Goal: Transaction & Acquisition: Purchase product/service

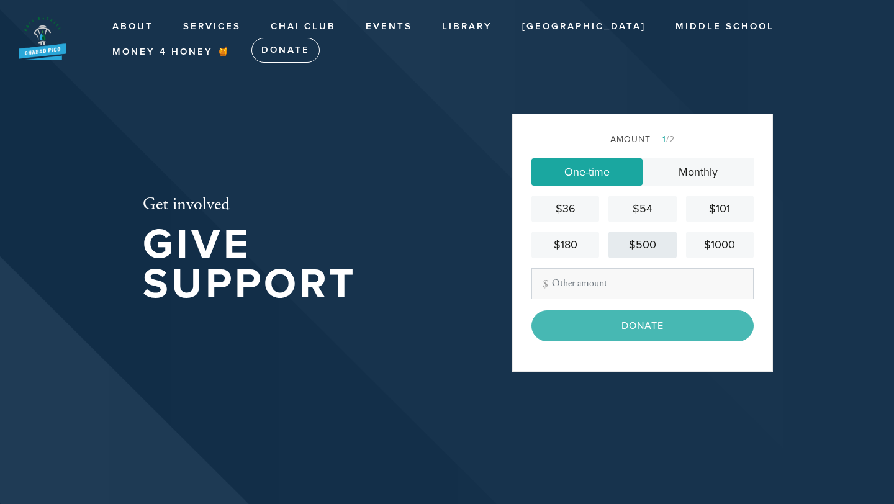
click at [650, 251] on div "$500" at bounding box center [642, 244] width 58 height 17
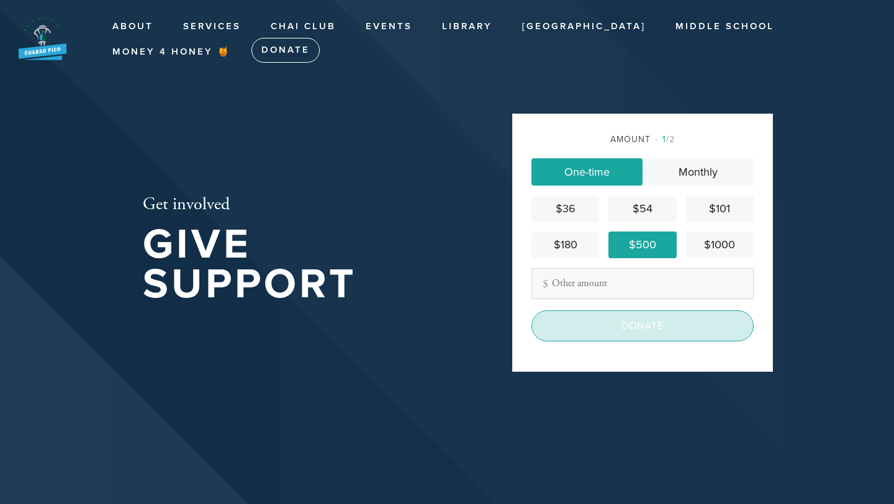
click at [644, 331] on input "Donate" at bounding box center [642, 325] width 222 height 31
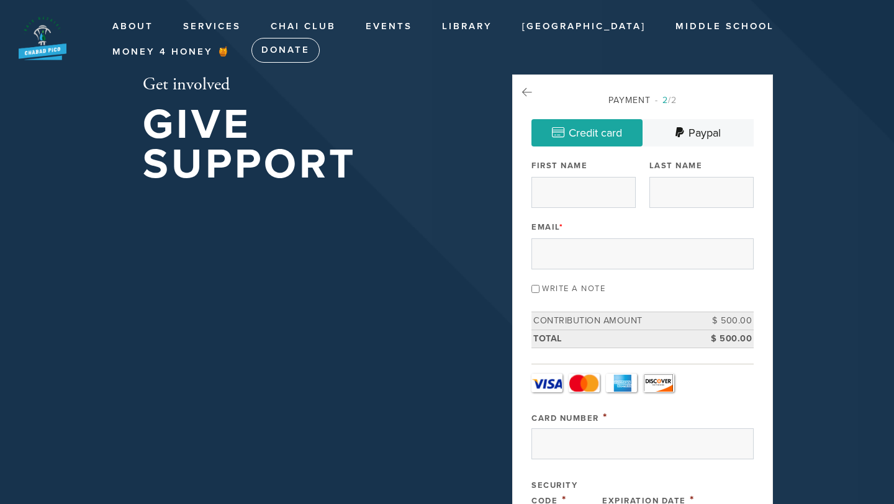
click at [537, 289] on input "Write a note" at bounding box center [535, 289] width 8 height 8
checkbox input "true"
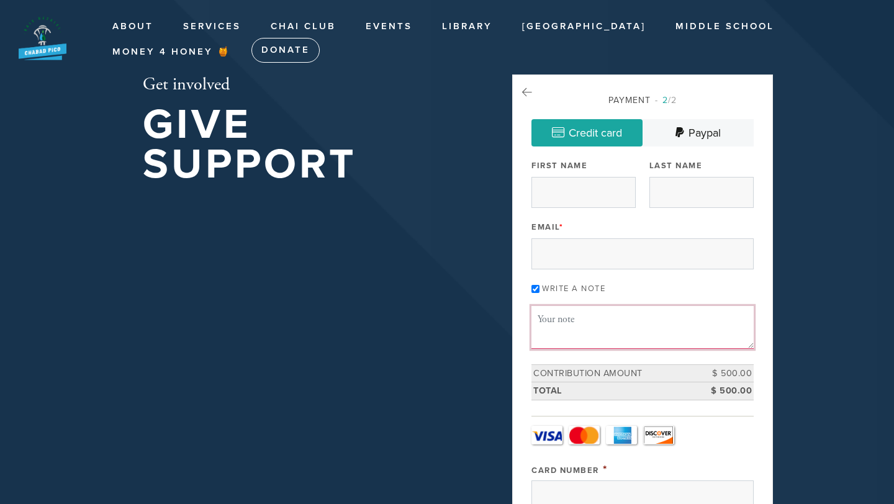
click at [562, 315] on textarea "Message or dedication" at bounding box center [642, 327] width 222 height 42
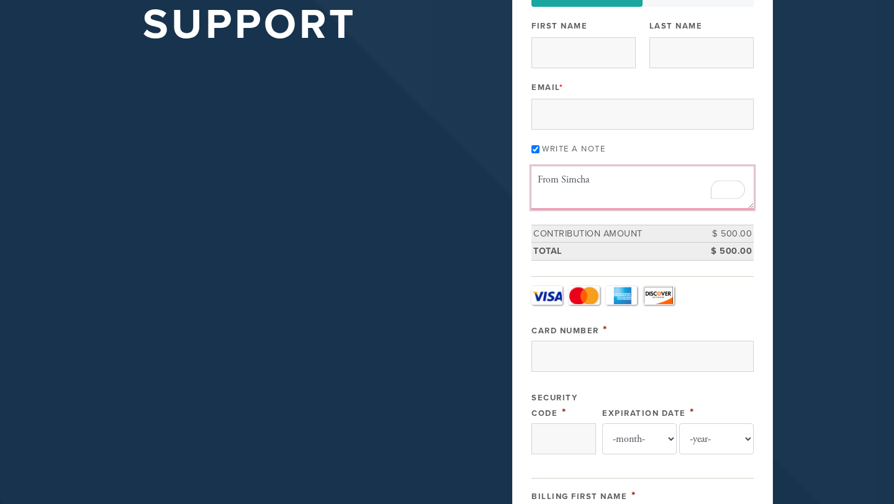
scroll to position [134, 0]
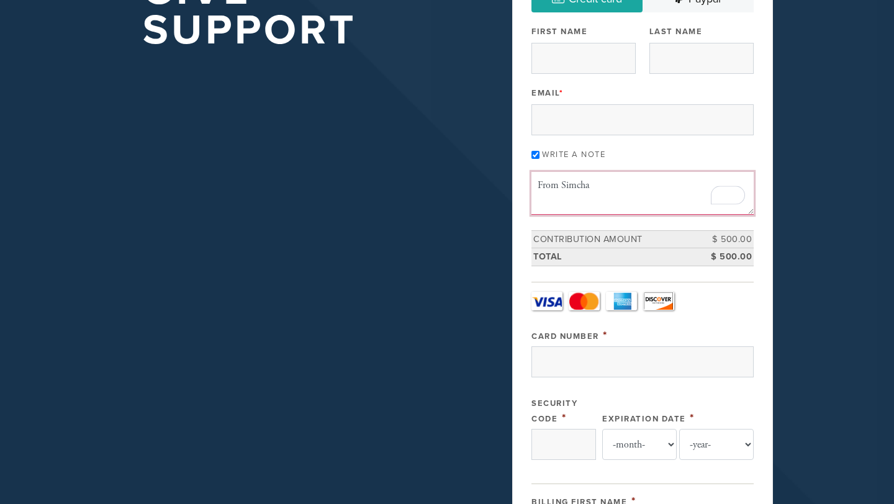
click at [666, 199] on textarea "From Simcha" at bounding box center [642, 193] width 222 height 42
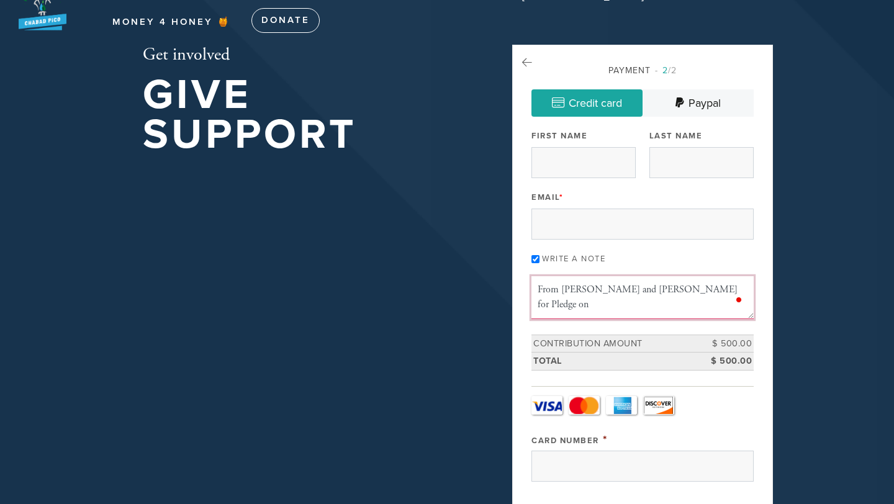
scroll to position [34, 0]
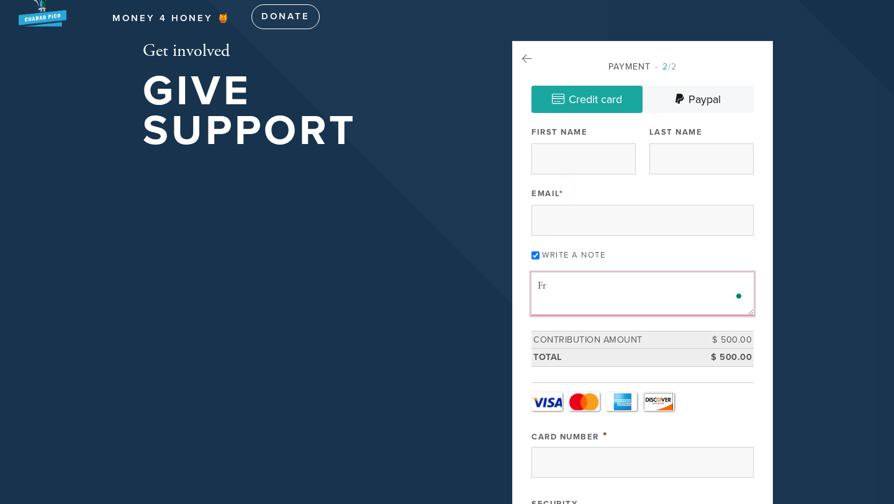
type textarea "F"
click at [610, 297] on textarea "Message or dedication" at bounding box center [642, 293] width 222 height 42
click at [598, 302] on textarea "From [PERSON_NAME] and [PERSON_NAME] for amount bidded on first day of [PERSON_…" at bounding box center [642, 293] width 222 height 42
click at [663, 302] on textarea "From [PERSON_NAME] and [PERSON_NAME] for amount bidded on first day of [PERSON_…" at bounding box center [642, 293] width 222 height 42
paste textarea "גמר חתימה טובה"
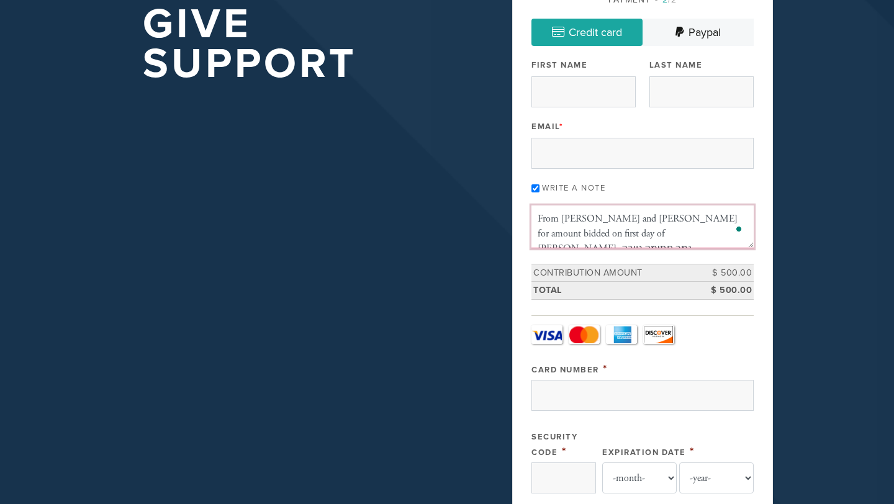
scroll to position [110, 0]
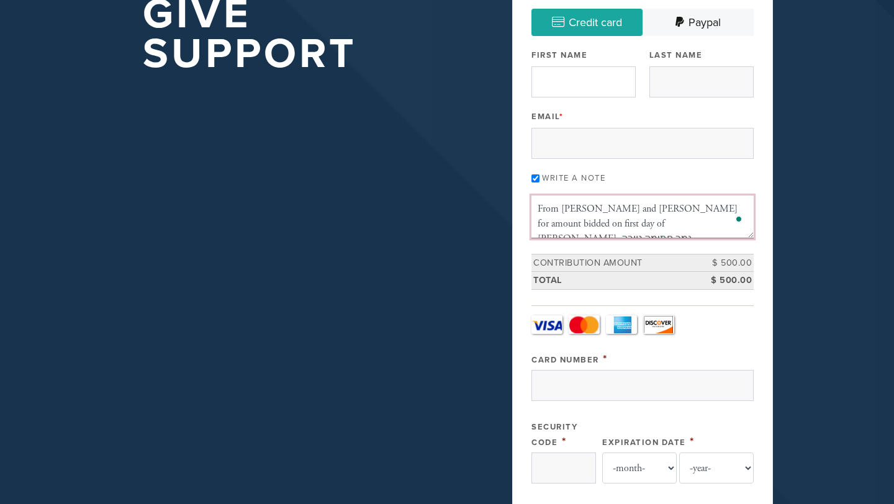
type textarea "From [PERSON_NAME] and [PERSON_NAME] for amount bidded on first day of [PERSON_…"
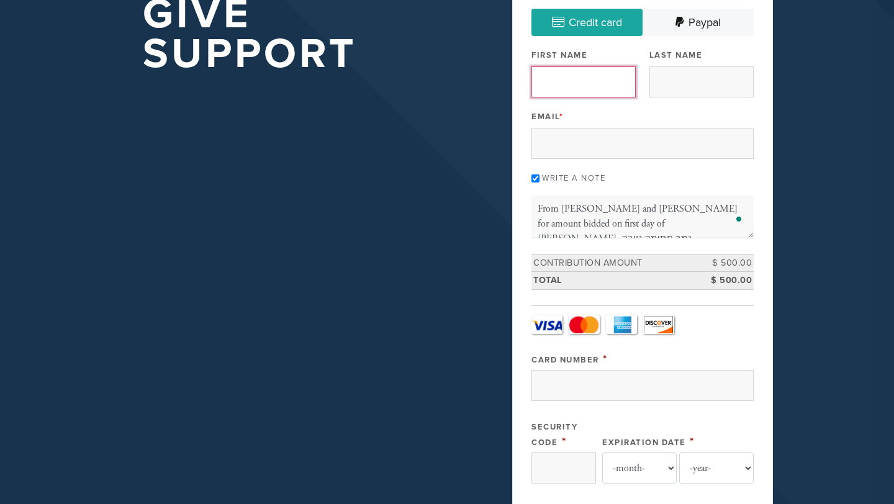
click at [575, 83] on input "First Name" at bounding box center [583, 81] width 104 height 31
type input "Simcha"
type input "[PERSON_NAME]"
type input "9039 [PERSON_NAME]"
type input "[GEOGRAPHIC_DATA]"
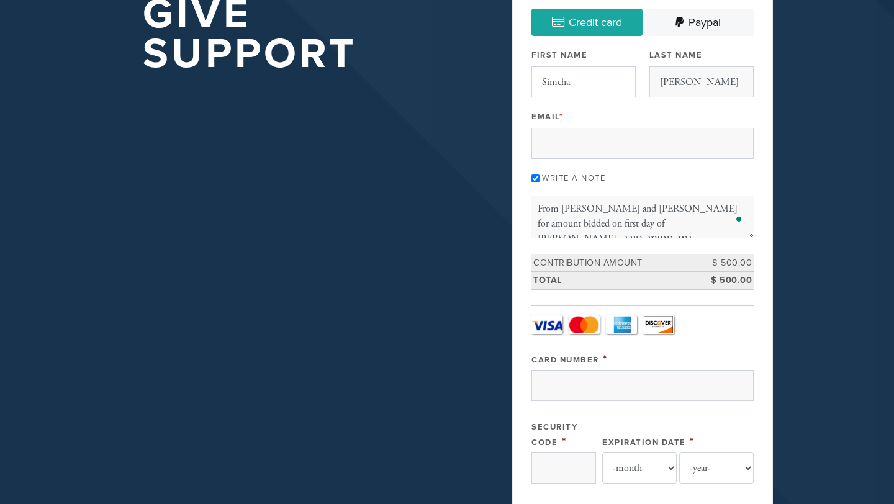
type input "[GEOGRAPHIC_DATA]"
type input "90035"
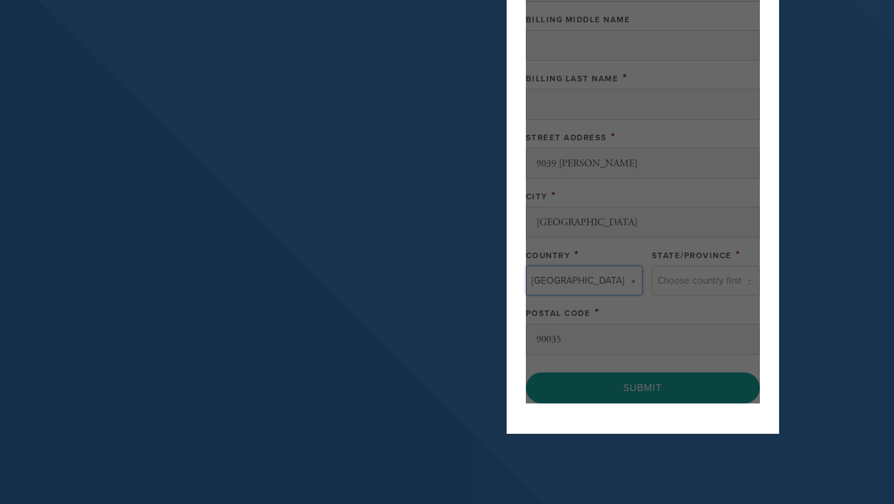
type input "[GEOGRAPHIC_DATA]"
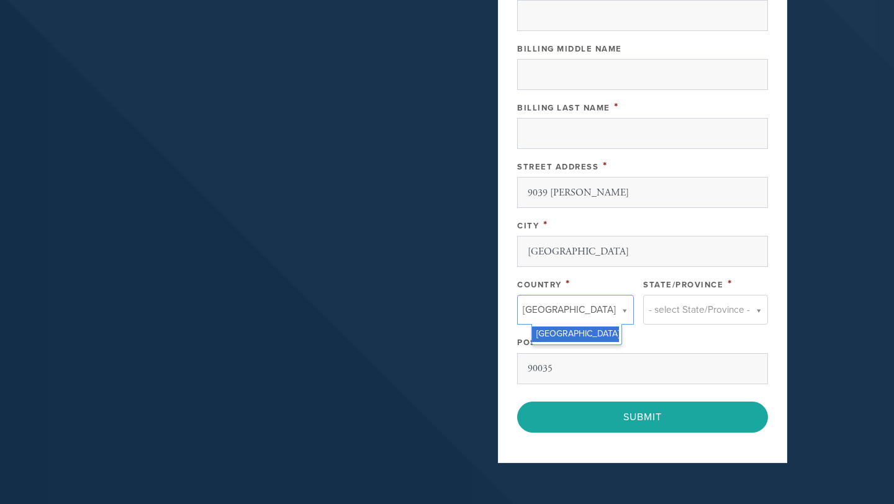
scroll to position [645, 0]
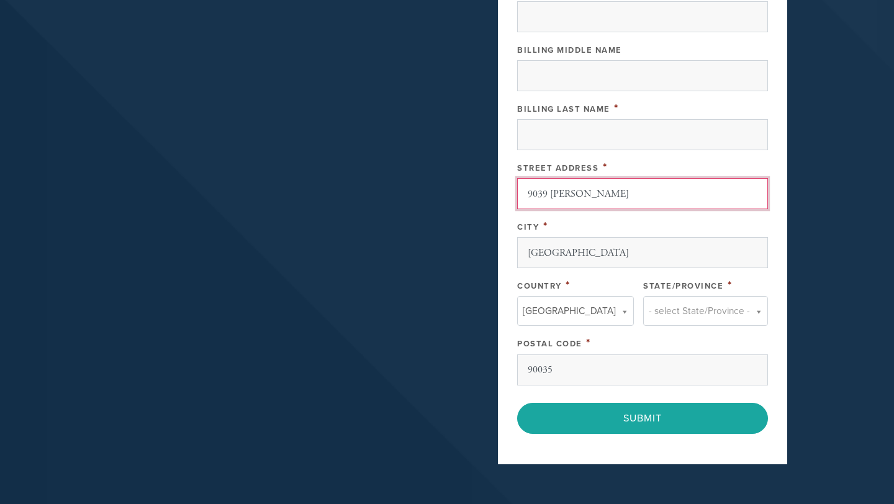
click at [632, 190] on input "9039 [PERSON_NAME]" at bounding box center [642, 193] width 251 height 31
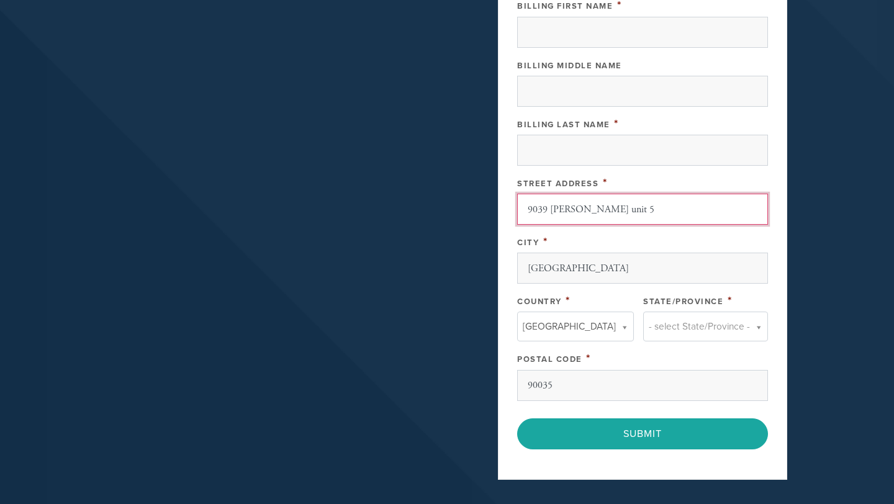
scroll to position [629, 0]
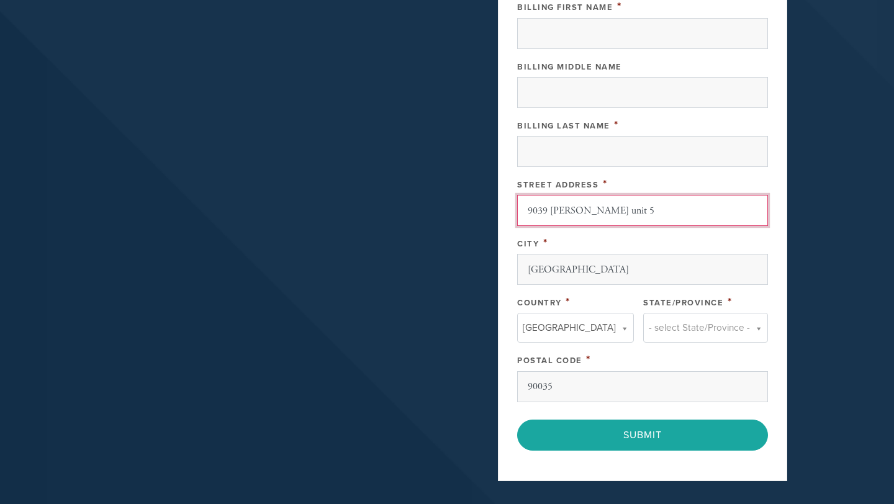
type input "9039 [PERSON_NAME] unit 5"
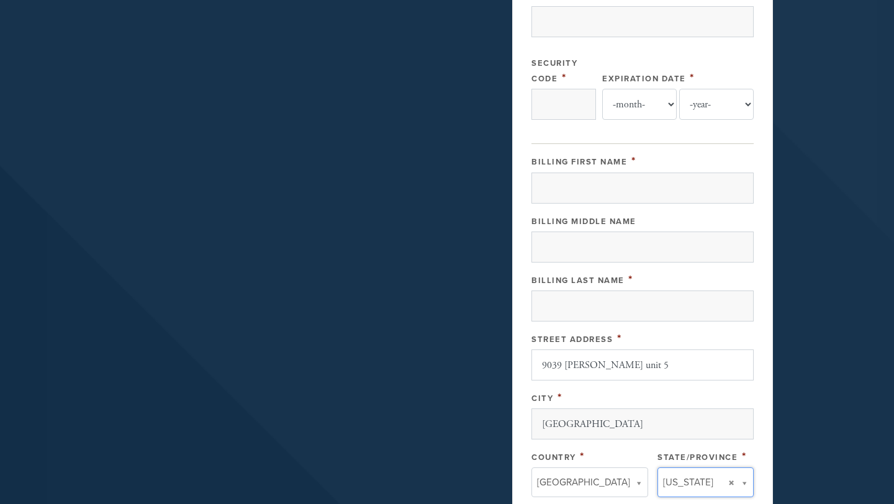
scroll to position [473, 0]
click at [623, 206] on div "Billing First Name * Billing Middle Name Billing Last Name * Street Address * […" at bounding box center [642, 355] width 222 height 403
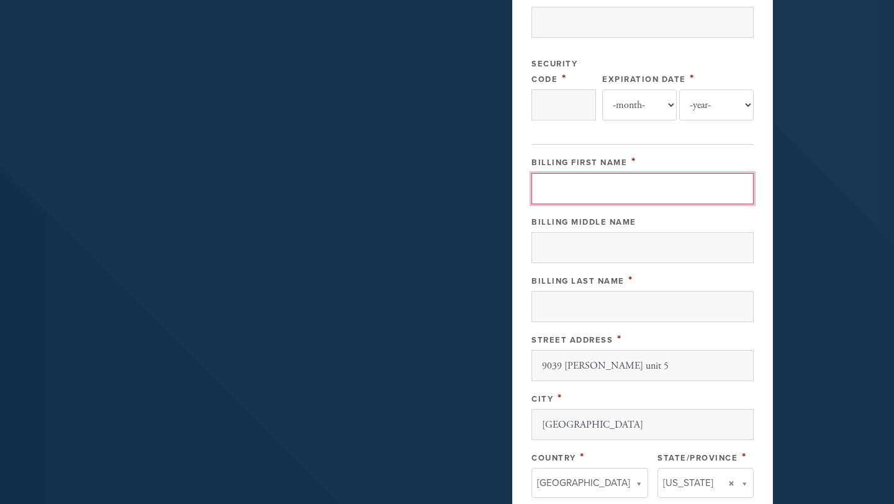
click at [632, 191] on input "Billing First Name" at bounding box center [642, 188] width 222 height 31
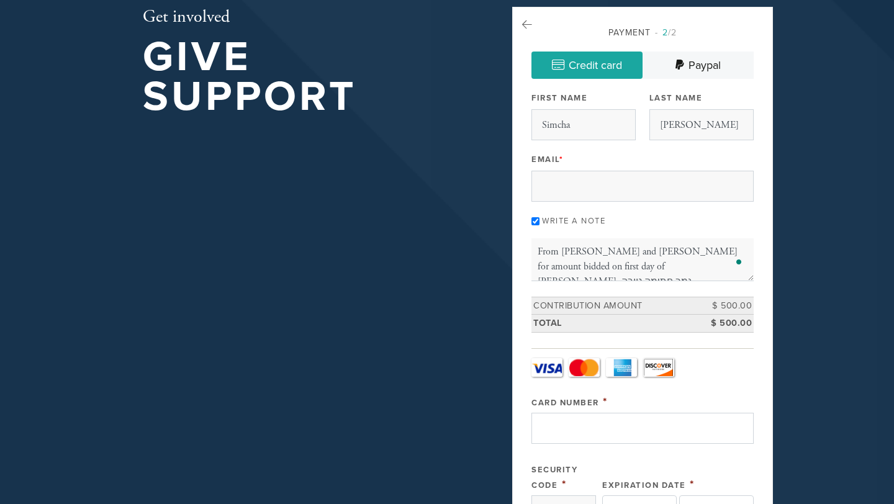
scroll to position [65, 0]
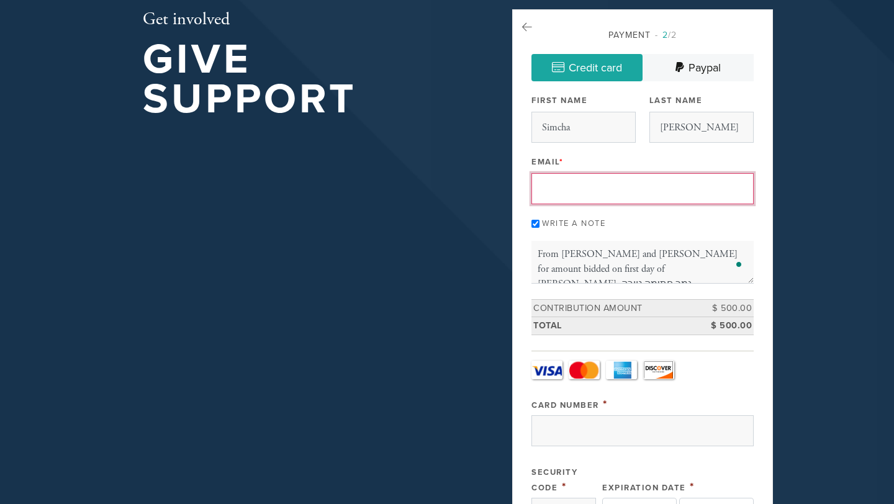
click at [601, 198] on input "Email *" at bounding box center [642, 188] width 222 height 31
type input "[EMAIL_ADDRESS][DOMAIN_NAME]"
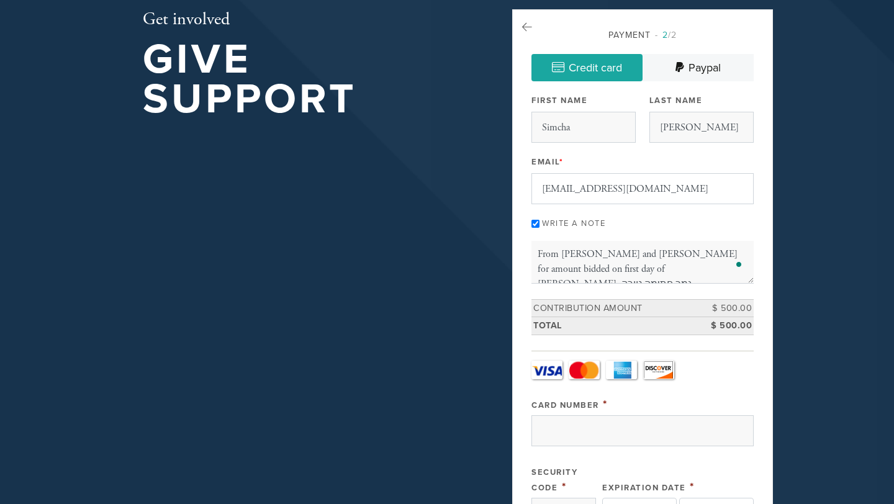
type input "[GEOGRAPHIC_DATA]"
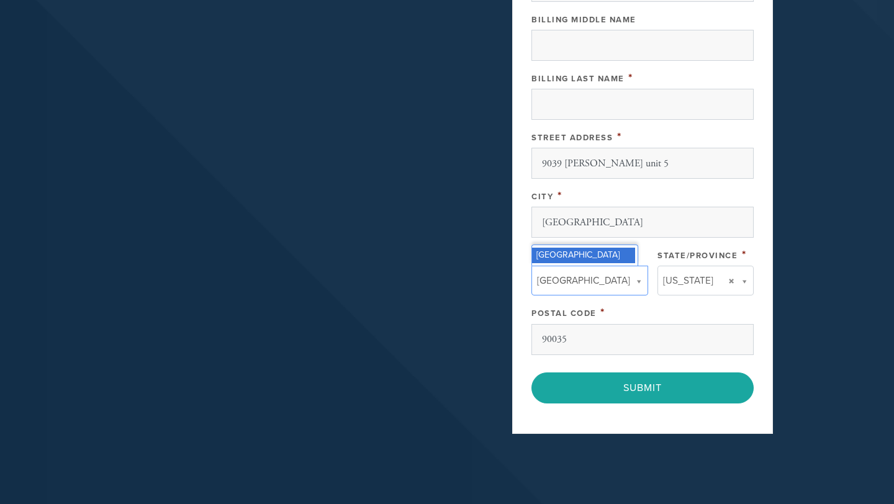
scroll to position [0, 52]
type input "CA"
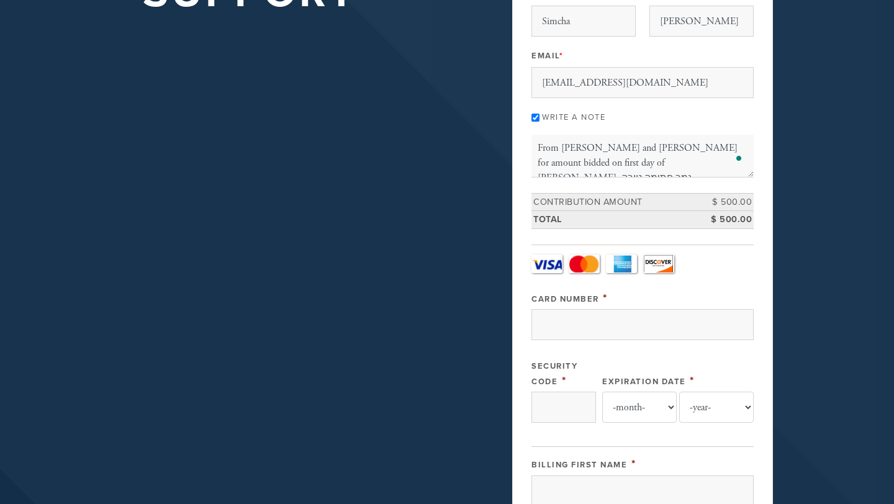
scroll to position [143, 0]
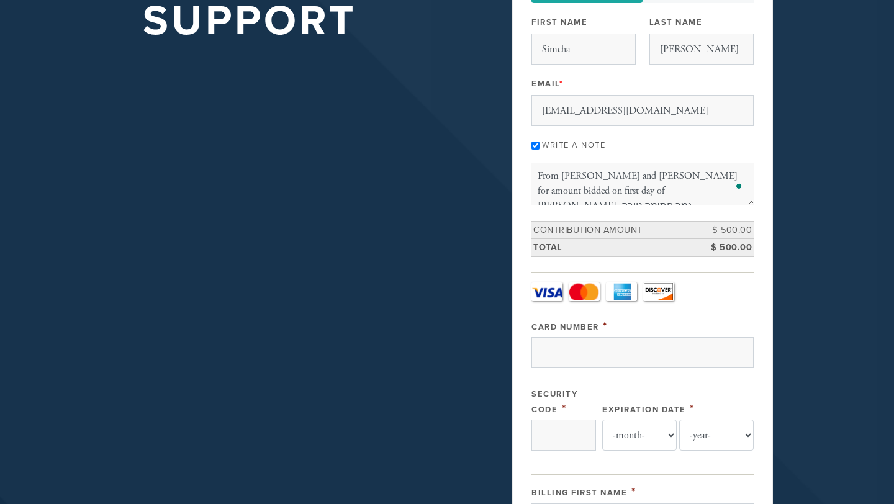
click at [591, 371] on div "Card Type - select - Visa MasterCard Amex Discover Visa MasterCard Amex Discove…" at bounding box center [642, 372] width 222 height 180
click at [599, 347] on input "Card Number" at bounding box center [642, 352] width 222 height 31
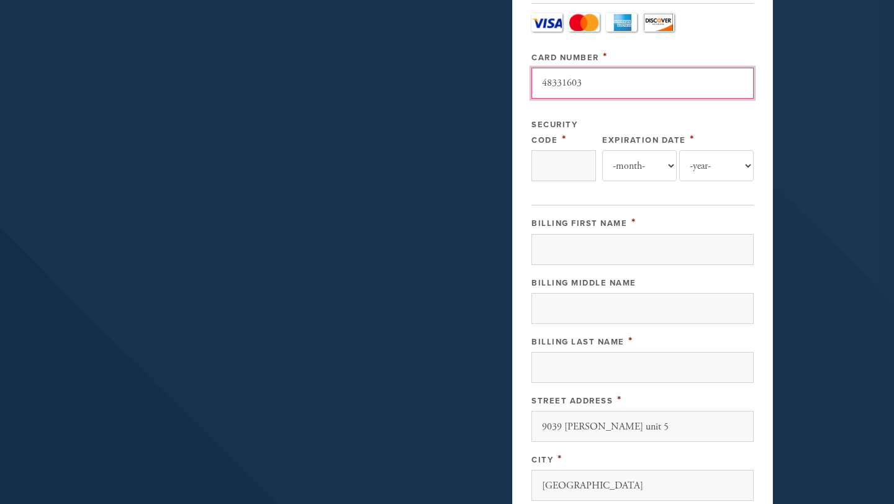
scroll to position [413, 0]
type input "[CREDIT_CARD_NUMBER]"
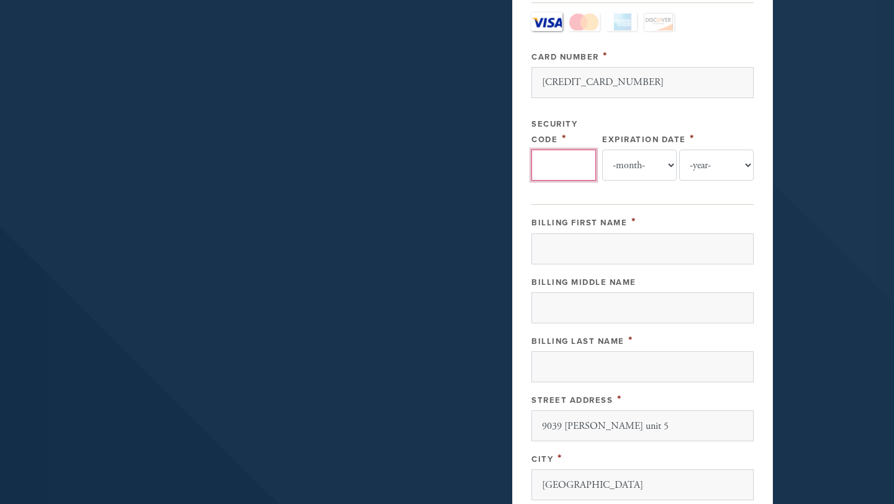
click at [562, 169] on input "Security Code" at bounding box center [563, 165] width 65 height 31
type input "167"
click at [650, 163] on select "-month- Jan Feb Mar Apr May Jun [DATE] Aug Sep Oct Nov Dec" at bounding box center [639, 165] width 74 height 31
select select "7"
click at [713, 170] on select "-year- 2025 2026 2027 2028 2029 2030 2031 2032 2033 2034 2035" at bounding box center [716, 165] width 74 height 31
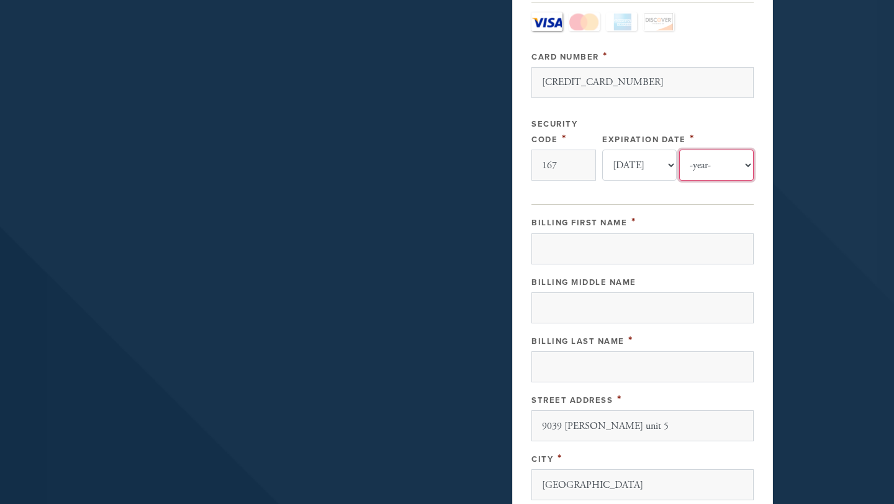
select select "2030"
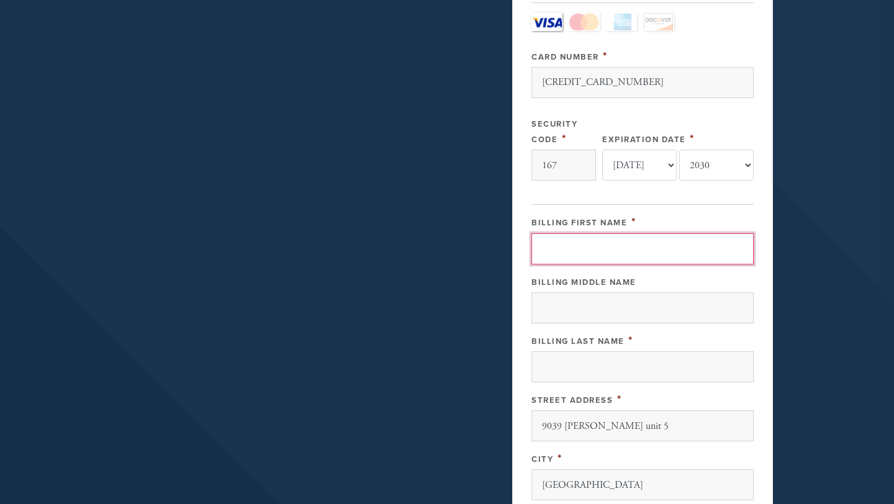
click at [634, 247] on input "Billing First Name" at bounding box center [642, 248] width 222 height 31
type input "simcha"
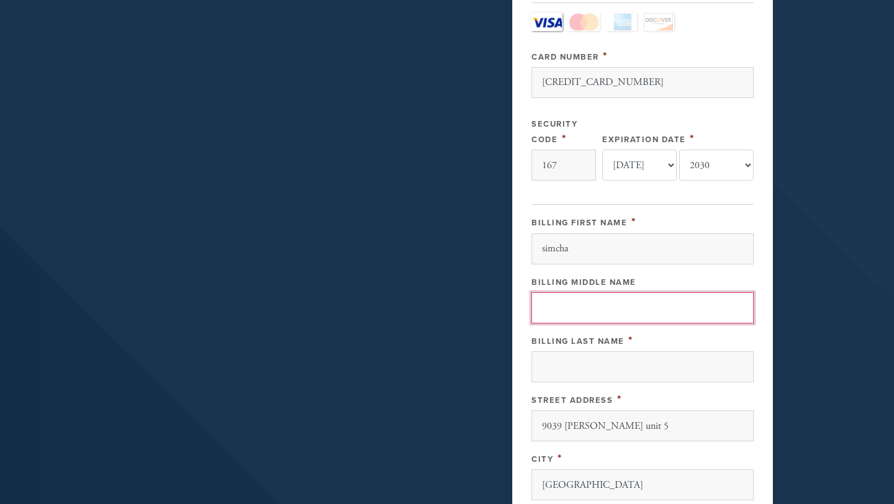
click at [557, 302] on input "Billing Middle Name" at bounding box center [642, 307] width 222 height 31
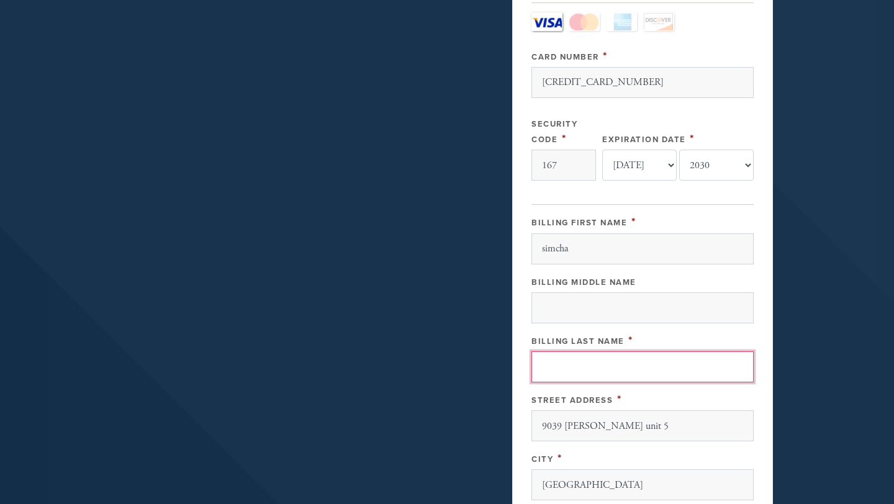
click at [560, 367] on input "Billing Last Name" at bounding box center [642, 366] width 222 height 31
type input "[PERSON_NAME]"
click at [538, 385] on div "Billing First Name * [PERSON_NAME] Billing Middle Name Billing Last Name * [PER…" at bounding box center [642, 415] width 222 height 403
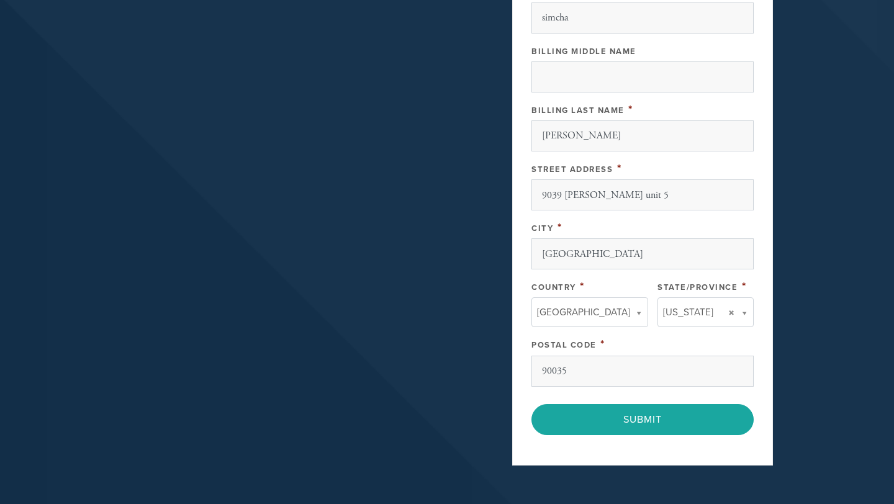
scroll to position [645, 0]
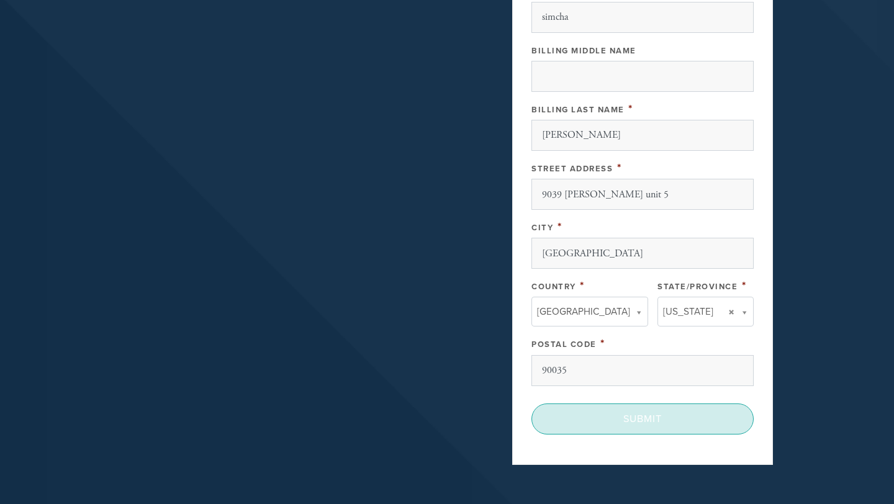
click at [591, 427] on input "Submit" at bounding box center [642, 418] width 222 height 31
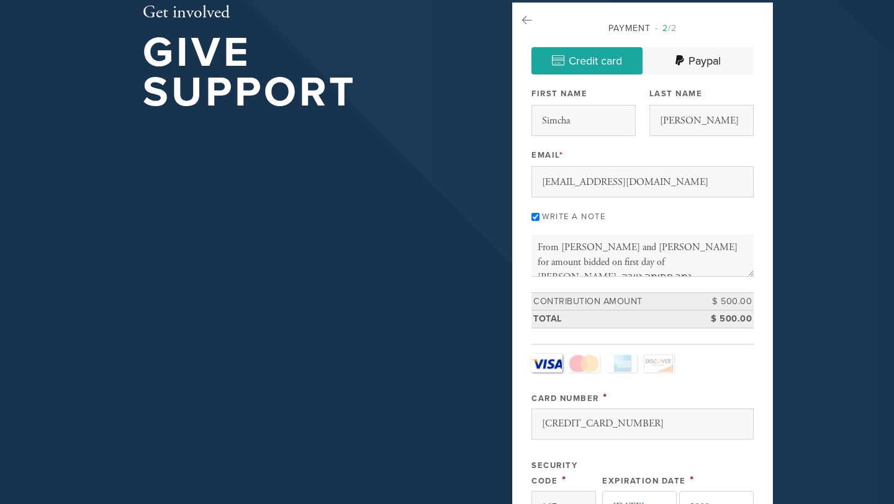
scroll to position [69, 0]
